Goal: Transaction & Acquisition: Purchase product/service

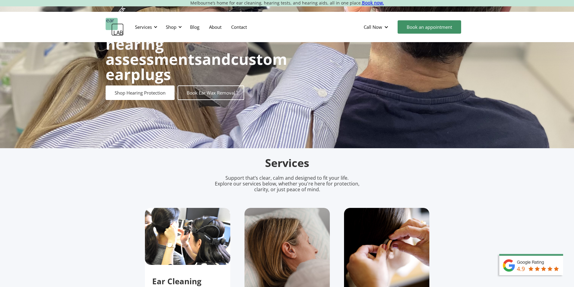
scroll to position [218, 0]
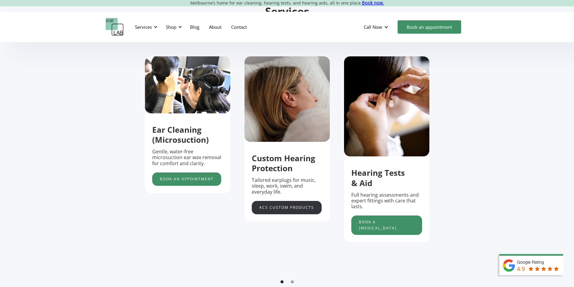
click at [285, 210] on link "acs custom products" at bounding box center [287, 207] width 70 height 13
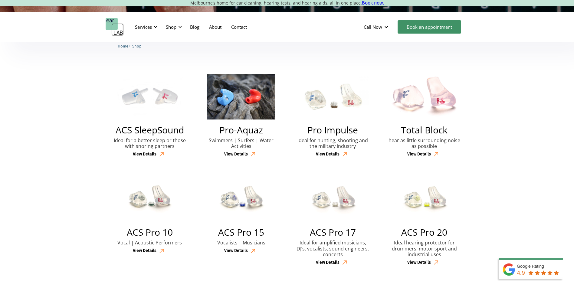
scroll to position [151, 0]
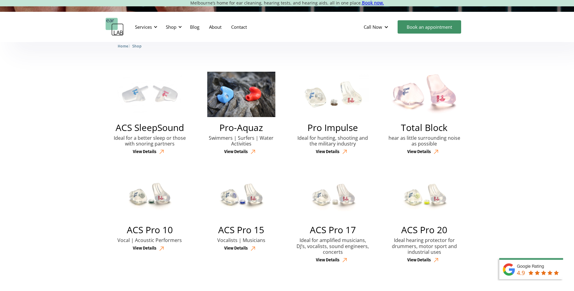
click at [145, 132] on h2 "ACS SleepSound" at bounding box center [150, 127] width 68 height 9
